Goal: Task Accomplishment & Management: Use online tool/utility

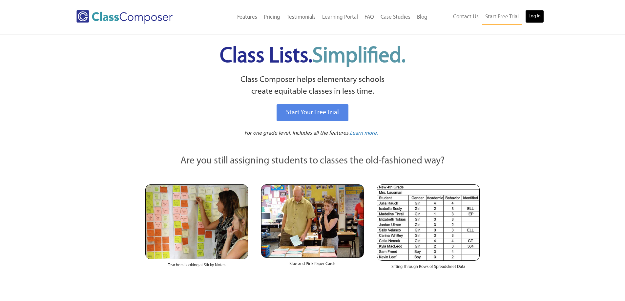
drag, startPoint x: 0, startPoint y: 0, endPoint x: 531, endPoint y: 15, distance: 531.7
click at [531, 15] on link "Log In" at bounding box center [534, 16] width 19 height 13
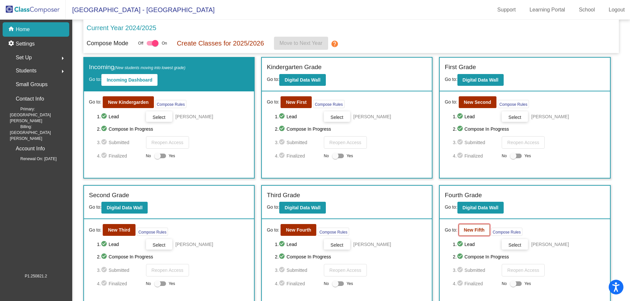
click at [465, 233] on b "New Fifth" at bounding box center [474, 230] width 21 height 5
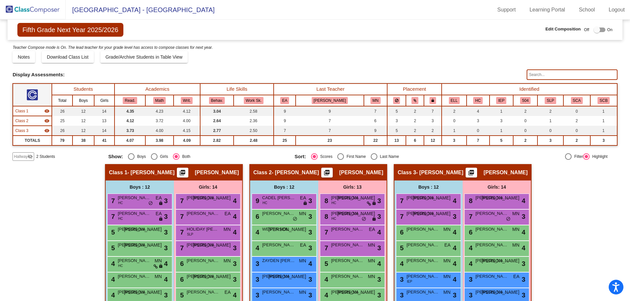
click at [22, 155] on span "Hallway" at bounding box center [21, 157] width 14 height 6
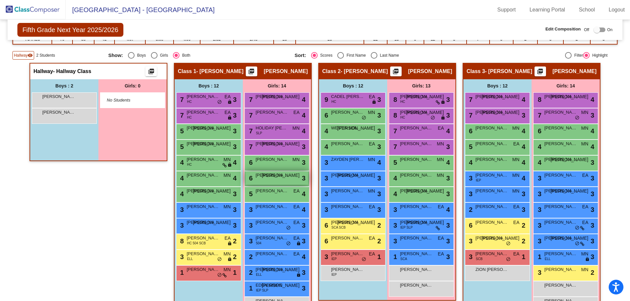
scroll to position [123, 0]
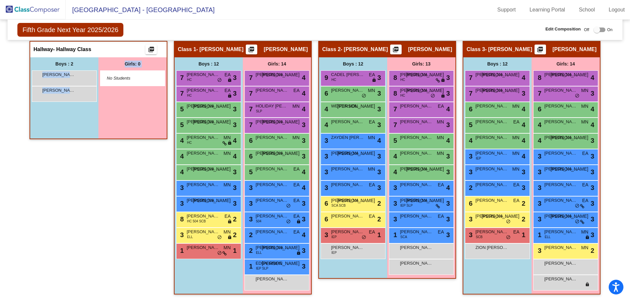
drag, startPoint x: 62, startPoint y: 79, endPoint x: 99, endPoint y: 143, distance: 74.5
click at [99, 143] on app-classroom "Hallway - Hallway Class picture_as_pdf Add Student First Name Last Name Student…" at bounding box center [99, 93] width 138 height 105
click at [96, 150] on div "Hallway - Hallway Class picture_as_pdf Add Student First Name Last Name Student…" at bounding box center [99, 171] width 138 height 260
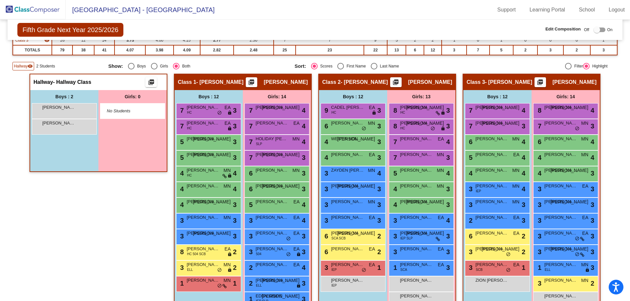
click at [108, 144] on div "Girls: 0 No Students" at bounding box center [132, 130] width 68 height 81
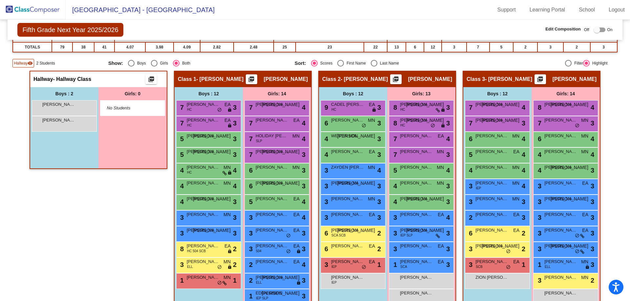
scroll to position [0, 0]
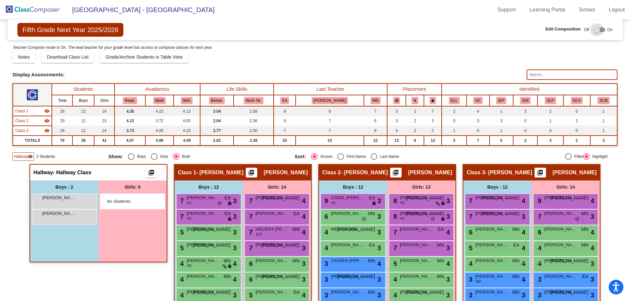
click at [600, 28] on div at bounding box center [599, 30] width 12 height 5
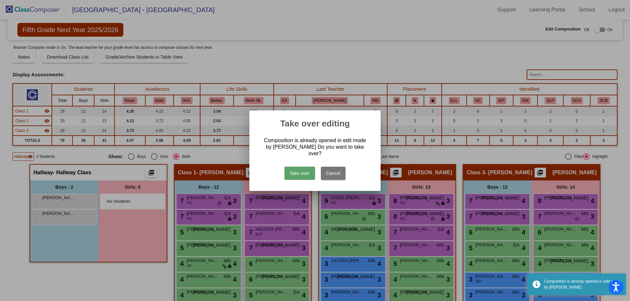
click at [296, 171] on button "Take over" at bounding box center [299, 173] width 31 height 13
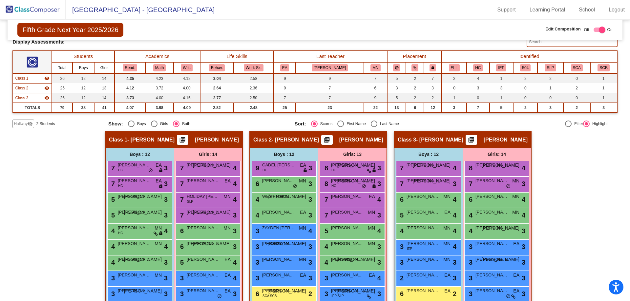
scroll to position [25, 0]
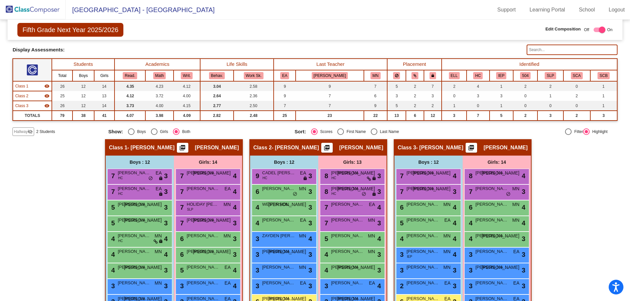
click at [25, 134] on span "Hallway" at bounding box center [21, 132] width 14 height 6
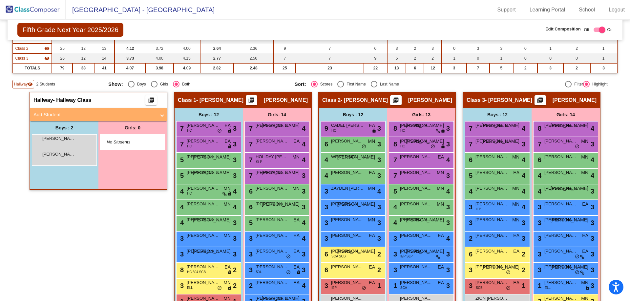
scroll to position [123, 0]
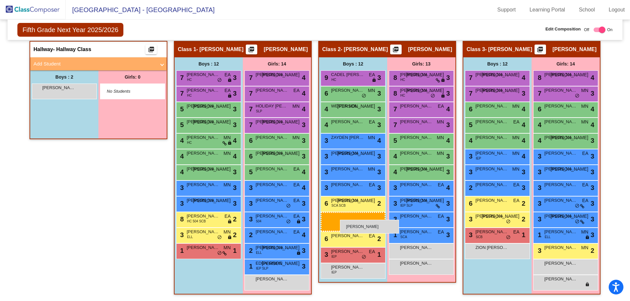
drag, startPoint x: 56, startPoint y: 89, endPoint x: 340, endPoint y: 220, distance: 312.9
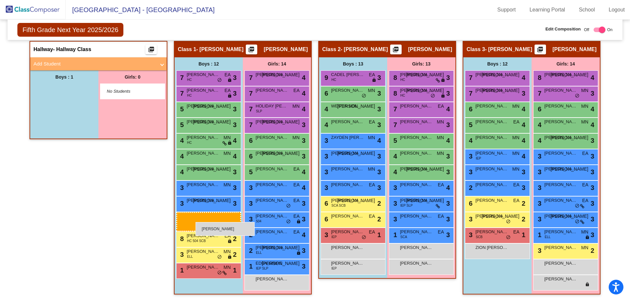
drag, startPoint x: 59, startPoint y: 90, endPoint x: 196, endPoint y: 222, distance: 190.5
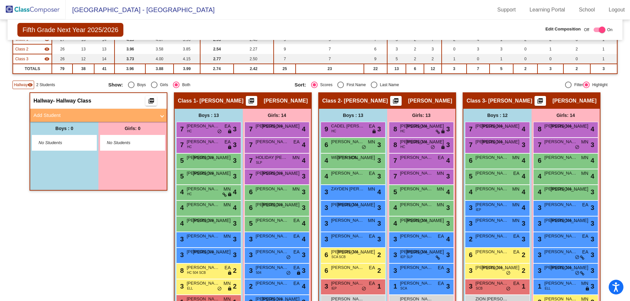
scroll to position [58, 0]
